Goal: Task Accomplishment & Management: Manage account settings

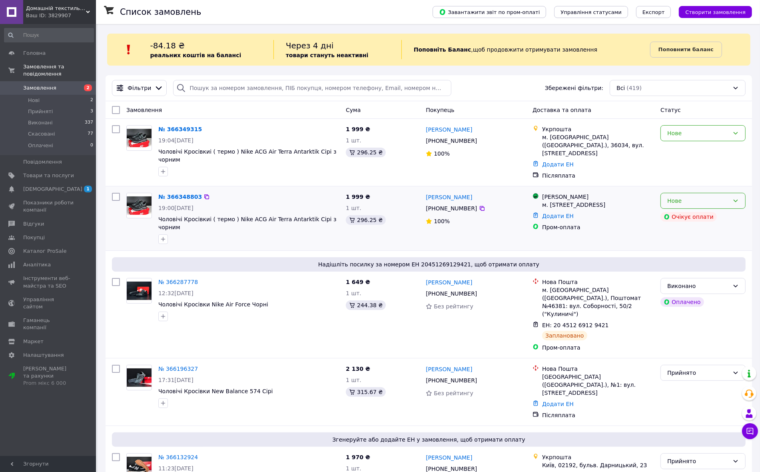
click at [730, 193] on div "Нове" at bounding box center [703, 201] width 85 height 16
click at [690, 206] on li "Прийнято" at bounding box center [703, 211] width 84 height 14
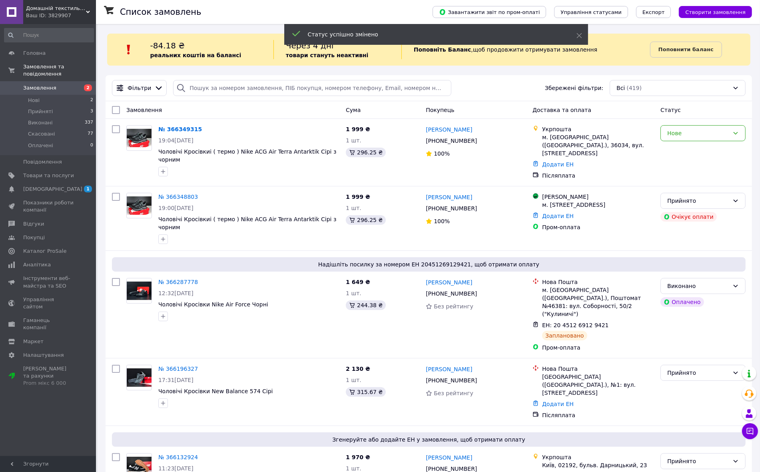
click at [705, 133] on div "Нове" at bounding box center [698, 133] width 62 height 9
click at [684, 153] on li "Прийнято" at bounding box center [703, 151] width 84 height 14
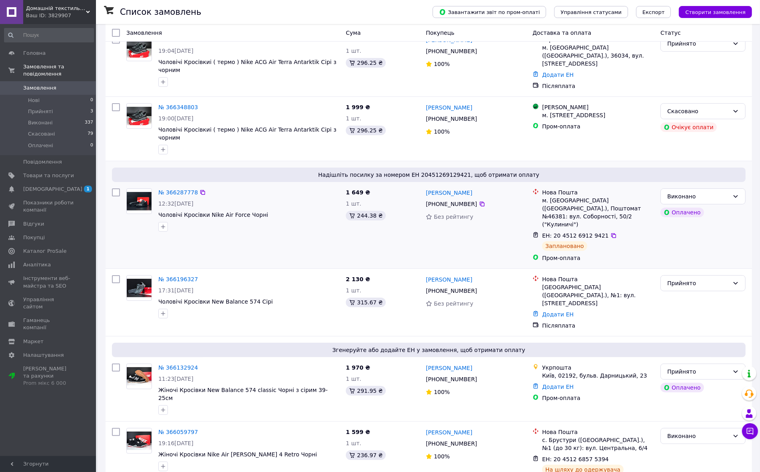
scroll to position [100, 0]
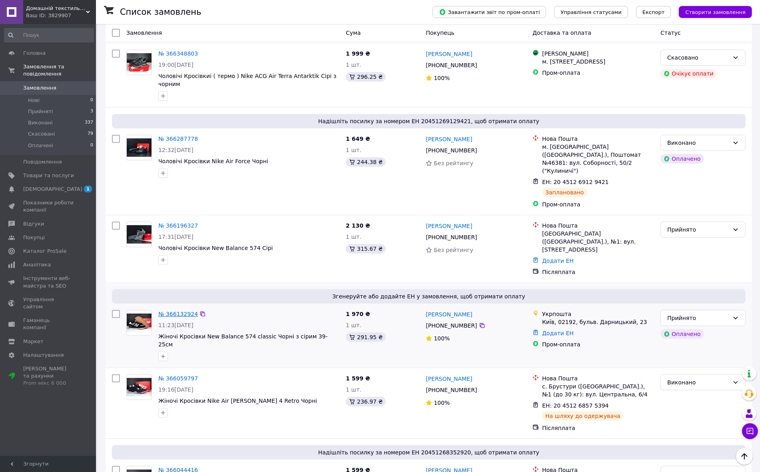
click at [180, 311] on link "№ 366132924" at bounding box center [178, 314] width 40 height 6
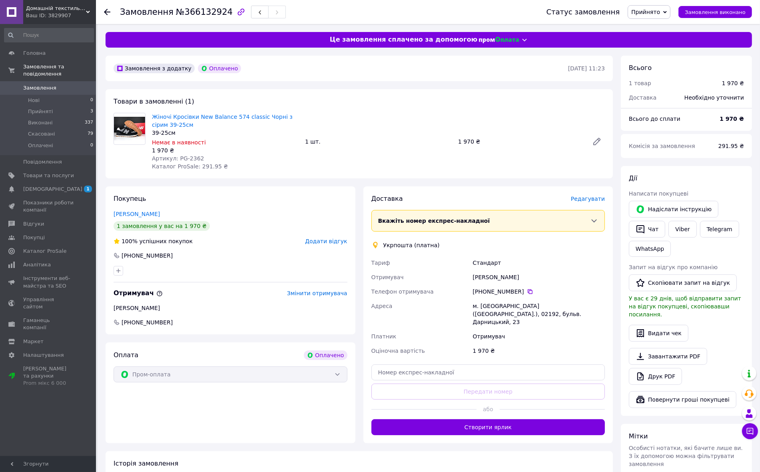
click at [185, 156] on span "Артикул: PG-2362" at bounding box center [178, 158] width 52 height 6
copy span "2362"
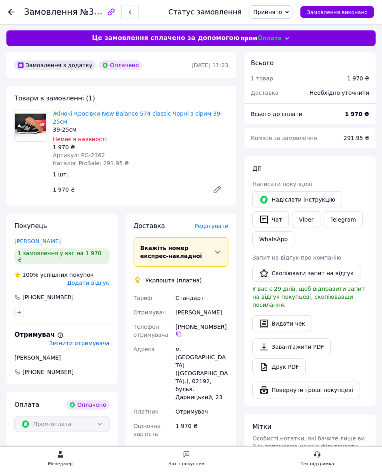
click at [178, 308] on div "Катя Коваленко" at bounding box center [202, 312] width 56 height 14
drag, startPoint x: 178, startPoint y: 308, endPoint x: 203, endPoint y: 306, distance: 24.8
click at [202, 306] on div "Катя Коваленко" at bounding box center [202, 312] width 56 height 14
copy div "Катя Коваленко"
drag, startPoint x: 209, startPoint y: 280, endPoint x: 209, endPoint y: 285, distance: 4.4
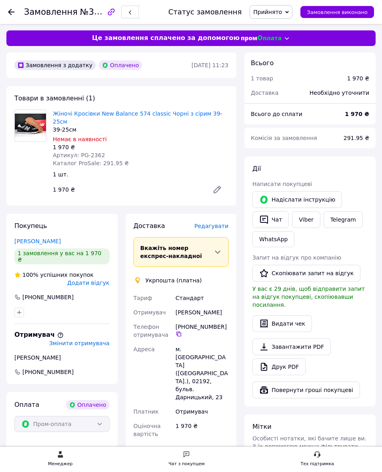
click at [209, 280] on div "Доставка Редагувати Вкажіть номер експрес-накладної Обов'язково введіть номер е…" at bounding box center [181, 370] width 95 height 297
drag, startPoint x: 225, startPoint y: 324, endPoint x: 218, endPoint y: 324, distance: 6.4
click at [218, 324] on div "+380 93 262 55 06" at bounding box center [202, 330] width 53 height 14
drag, startPoint x: 219, startPoint y: 329, endPoint x: 226, endPoint y: 329, distance: 6.8
click at [221, 329] on div "+380 93 262 55 06" at bounding box center [202, 330] width 53 height 14
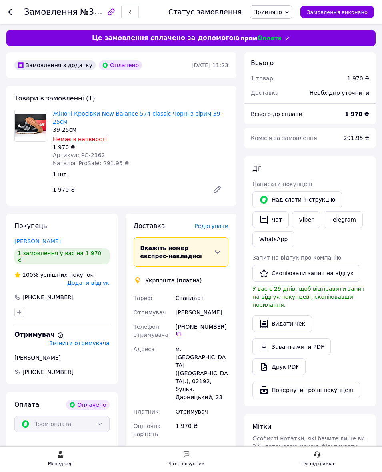
click at [200, 353] on div "м. Київ (Київська обл.), 02192, бульв. Дарницький, 23" at bounding box center [202, 373] width 56 height 62
copy div "02192"
click at [93, 152] on span "Артикул: PG-2362" at bounding box center [79, 155] width 52 height 6
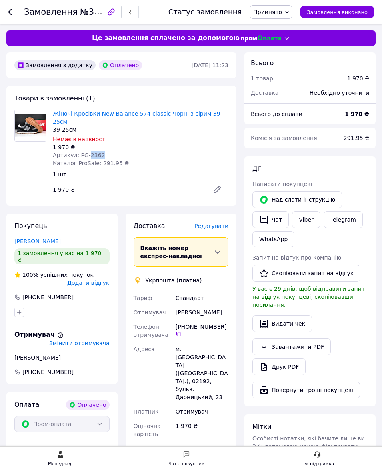
copy span "2362"
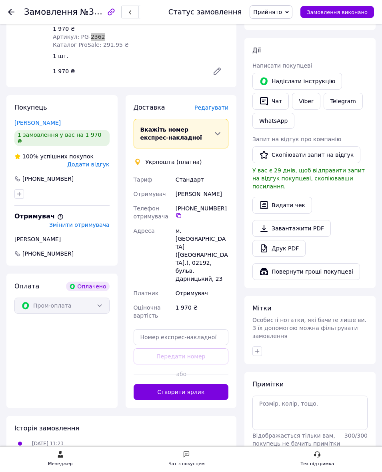
scroll to position [165, 0]
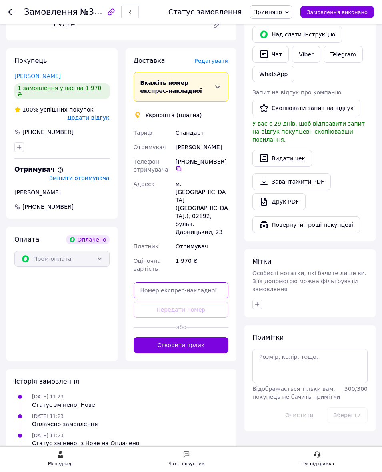
click at [194, 282] on input "text" at bounding box center [181, 290] width 95 height 16
paste input "0505384167572"
type input "0505384167572"
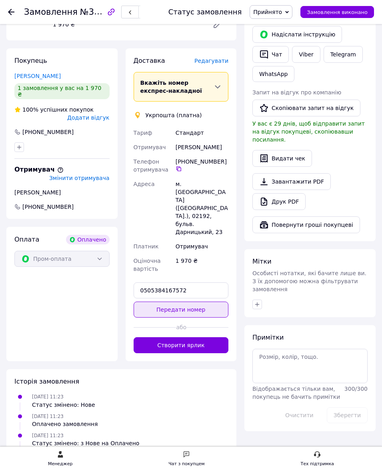
click at [196, 301] on button "Передати номер" at bounding box center [181, 309] width 95 height 16
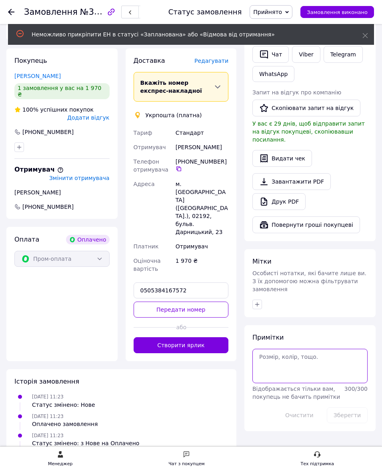
click at [295, 356] on textarea at bounding box center [309, 366] width 115 height 34
paste textarea "0505384167572"
type textarea "0505384167572"
click at [353, 408] on button "Зберегти" at bounding box center [347, 415] width 41 height 16
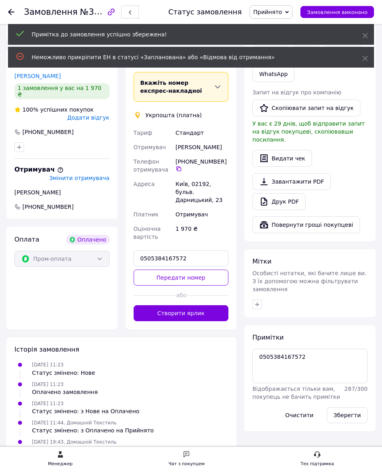
scroll to position [0, 0]
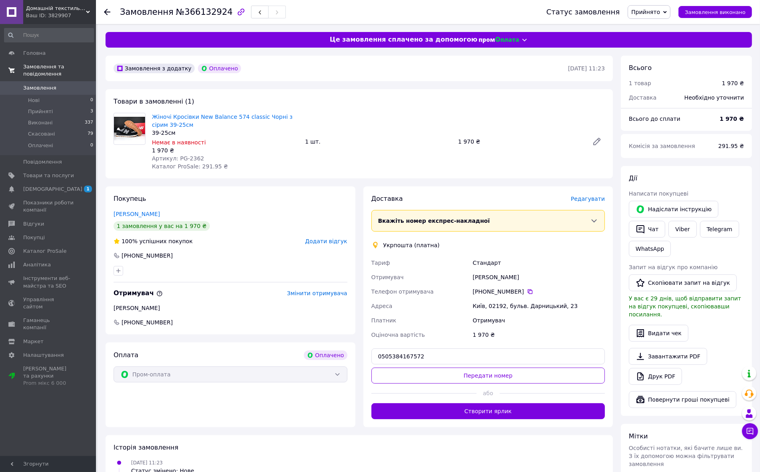
click at [64, 73] on link "Замовлення та повідомлення" at bounding box center [49, 70] width 98 height 21
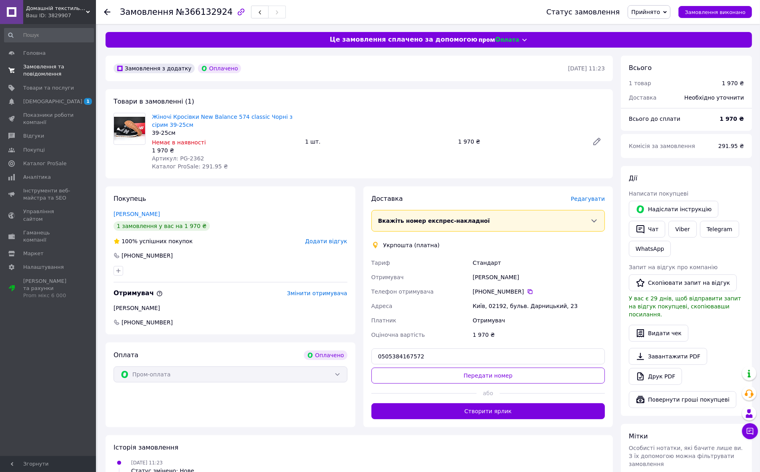
click at [54, 74] on span "Замовлення та повідомлення" at bounding box center [48, 70] width 51 height 14
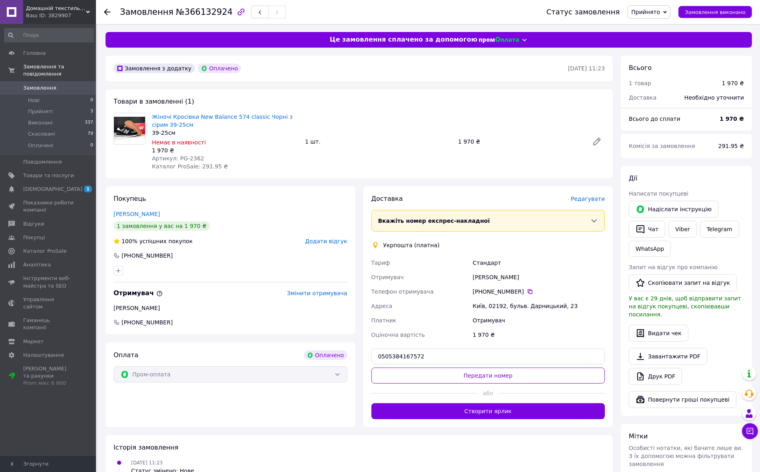
click at [44, 84] on span "Замовлення" at bounding box center [39, 87] width 33 height 7
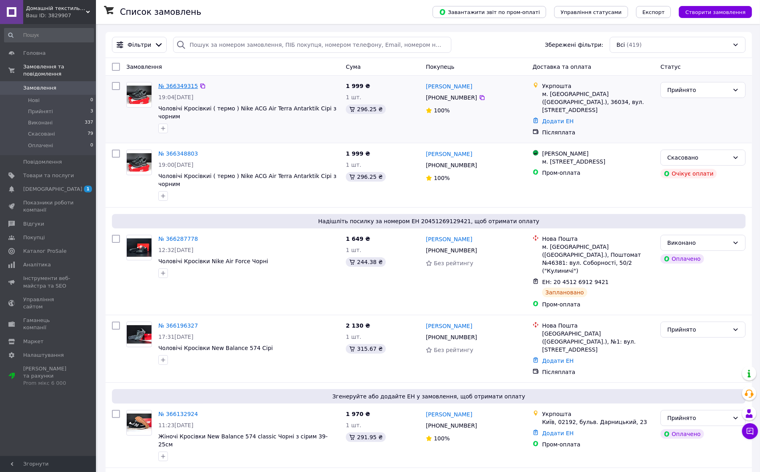
click at [179, 86] on link "№ 366349315" at bounding box center [178, 86] width 40 height 6
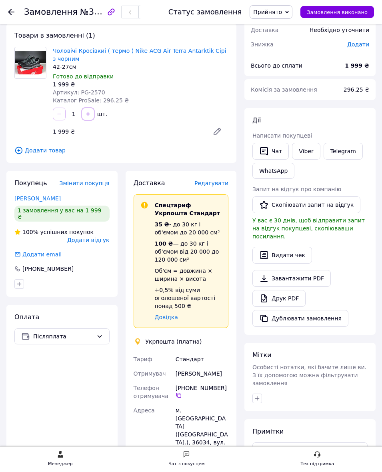
scroll to position [100, 0]
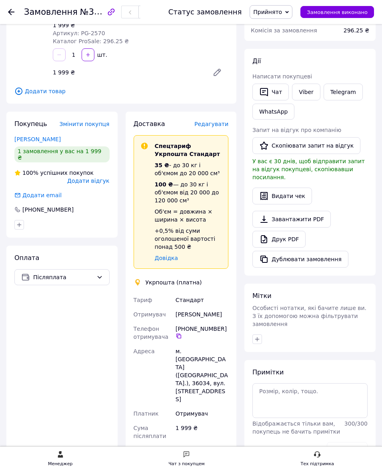
click at [193, 318] on div "[PERSON_NAME]" at bounding box center [202, 314] width 56 height 14
drag, startPoint x: 193, startPoint y: 318, endPoint x: 207, endPoint y: 318, distance: 14.4
click at [207, 318] on div "[PERSON_NAME]" at bounding box center [202, 314] width 56 height 14
copy div "[PERSON_NAME]"
click at [226, 335] on div "[PHONE_NUMBER]" at bounding box center [202, 332] width 53 height 14
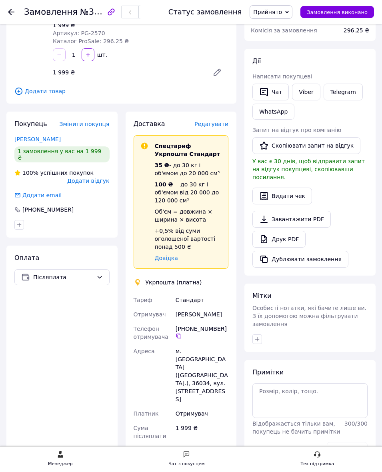
click at [183, 369] on div "м. [GEOGRAPHIC_DATA] ([GEOGRAPHIC_DATA].), 36034, вул. [STREET_ADDRESS]" at bounding box center [202, 375] width 56 height 62
copy div "36034"
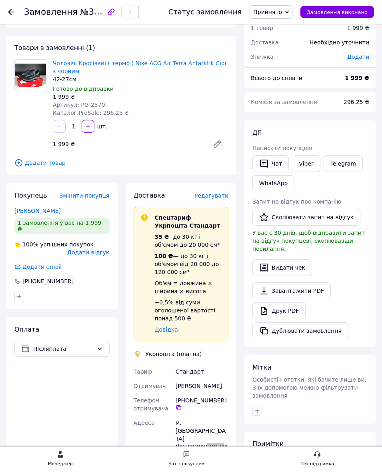
scroll to position [0, 0]
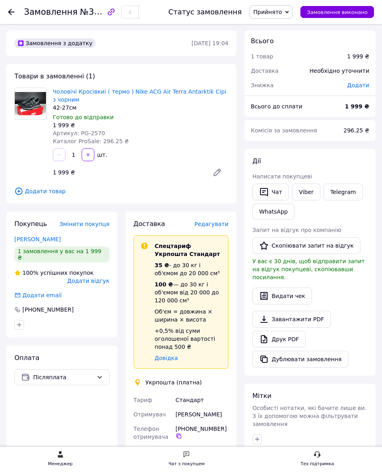
drag, startPoint x: 84, startPoint y: 428, endPoint x: 131, endPoint y: 414, distance: 48.8
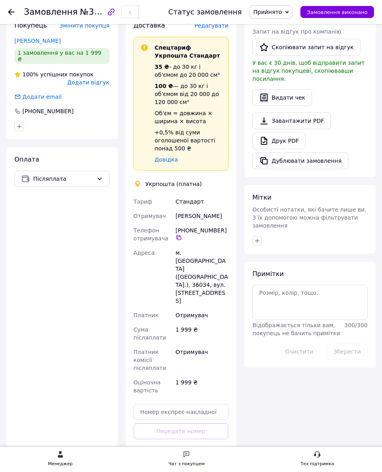
scroll to position [200, 0]
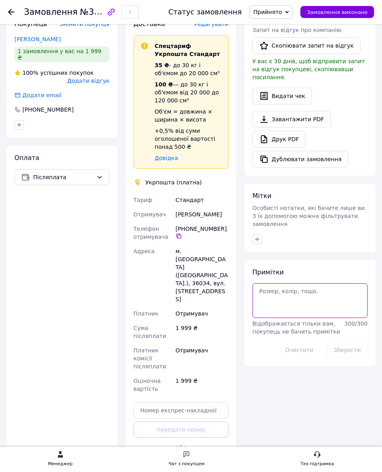
click at [304, 286] on textarea at bounding box center [309, 300] width 115 height 34
paste textarea "0505384167939"
type textarea "0505384167939"
click at [355, 347] on button "Зберегти" at bounding box center [347, 350] width 41 height 16
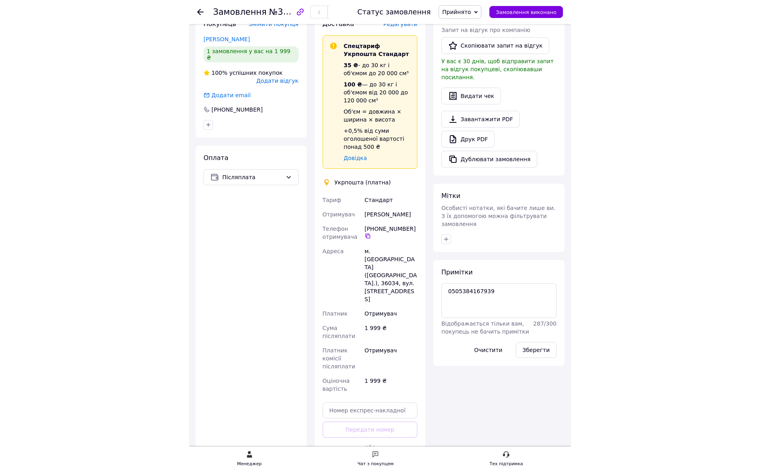
scroll to position [134, 0]
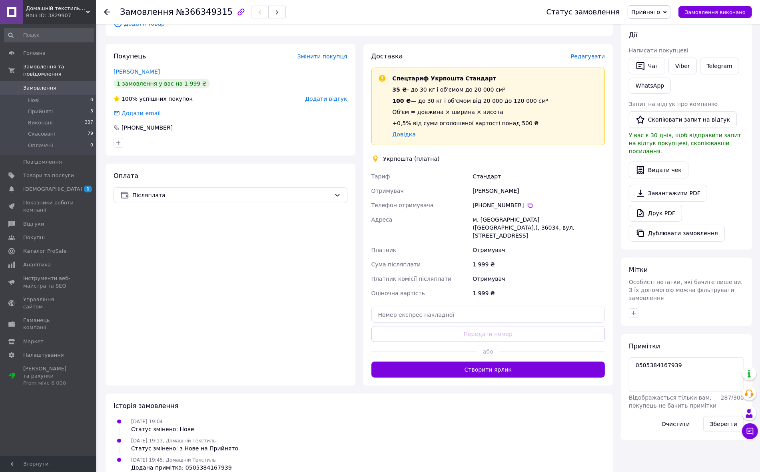
click at [64, 84] on span "Замовлення" at bounding box center [48, 87] width 51 height 7
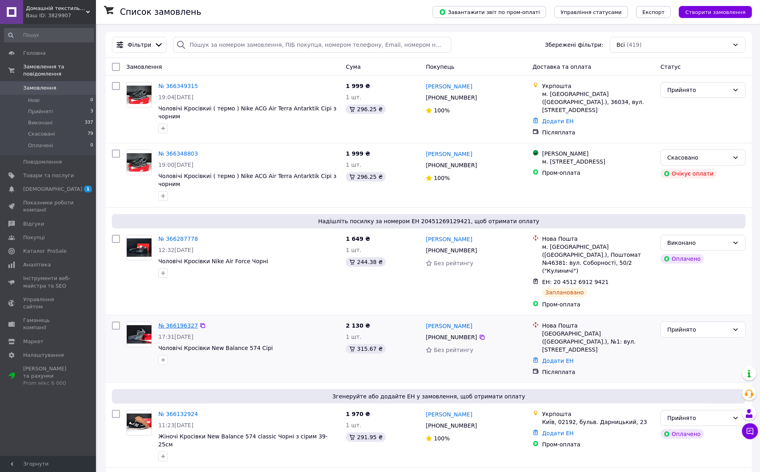
click at [175, 322] on link "№ 366196327" at bounding box center [178, 325] width 40 height 6
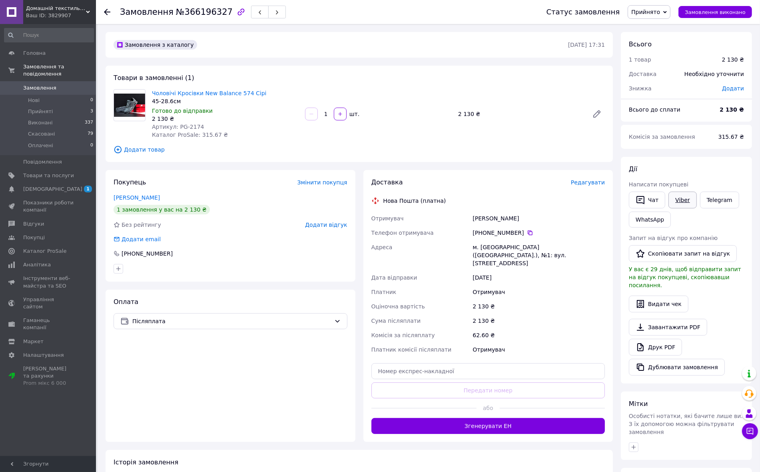
click at [677, 199] on link "Viber" at bounding box center [683, 200] width 28 height 17
